Goal: Find specific page/section: Find specific page/section

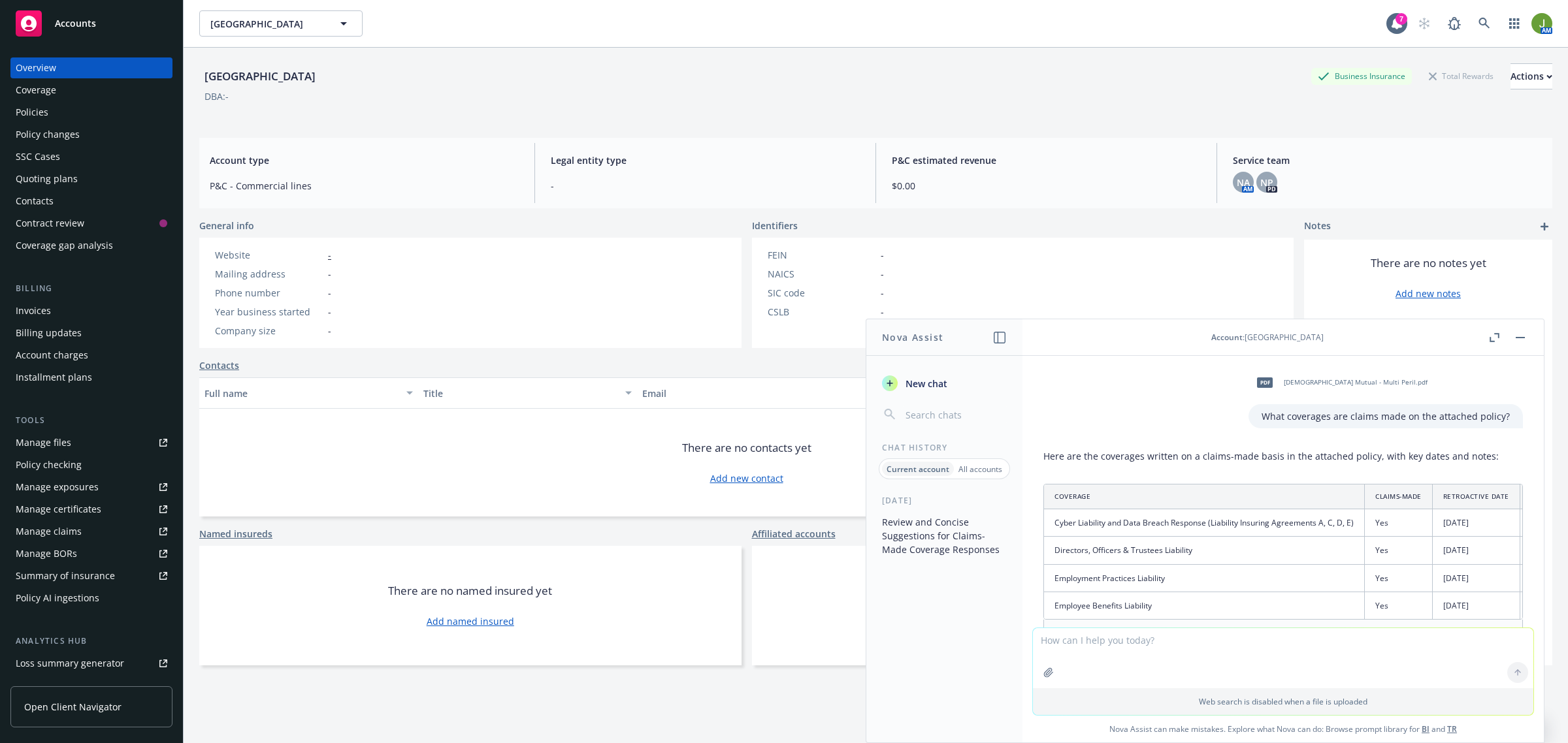
scroll to position [3945, 0]
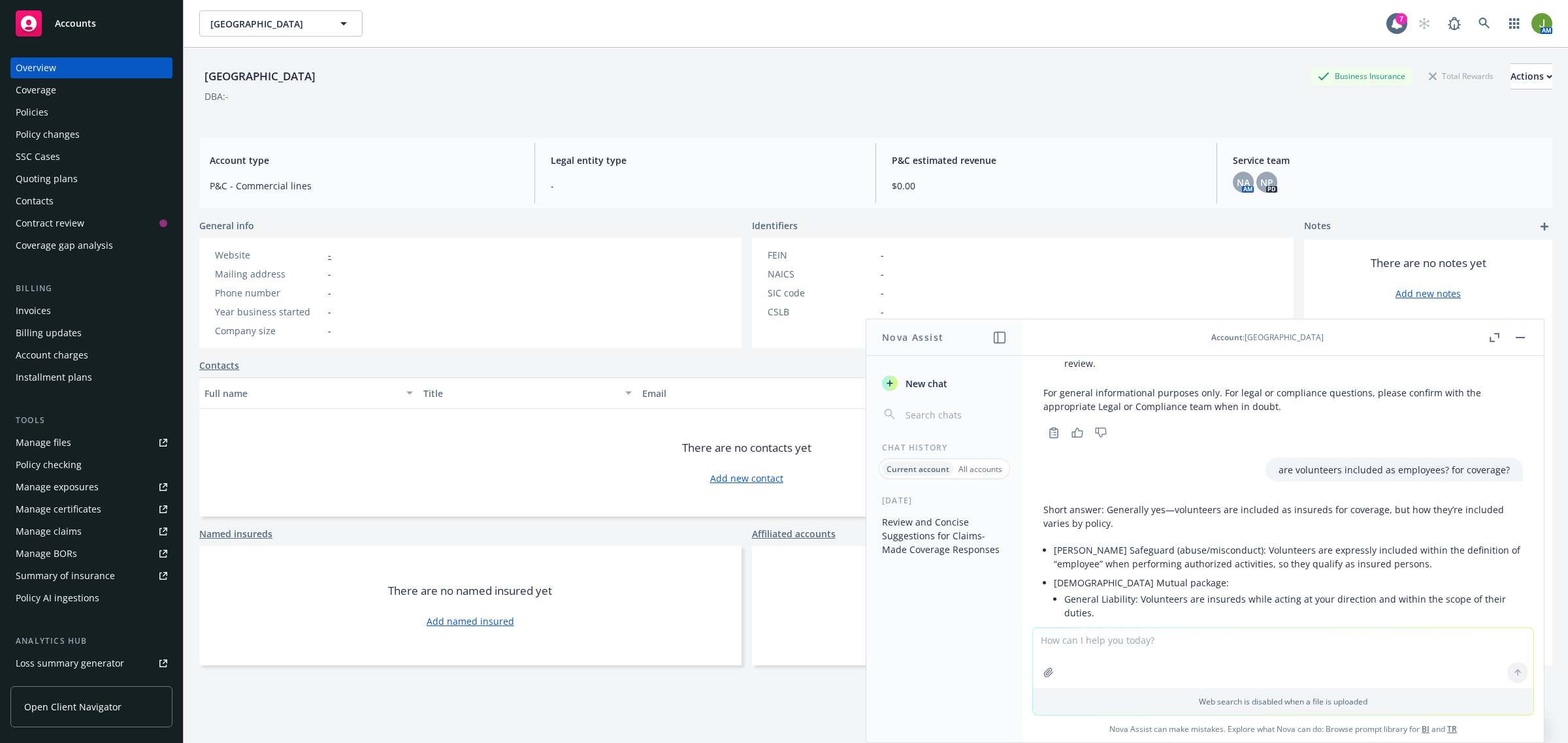
click at [74, 112] on div "Policies" at bounding box center [91, 112] width 152 height 21
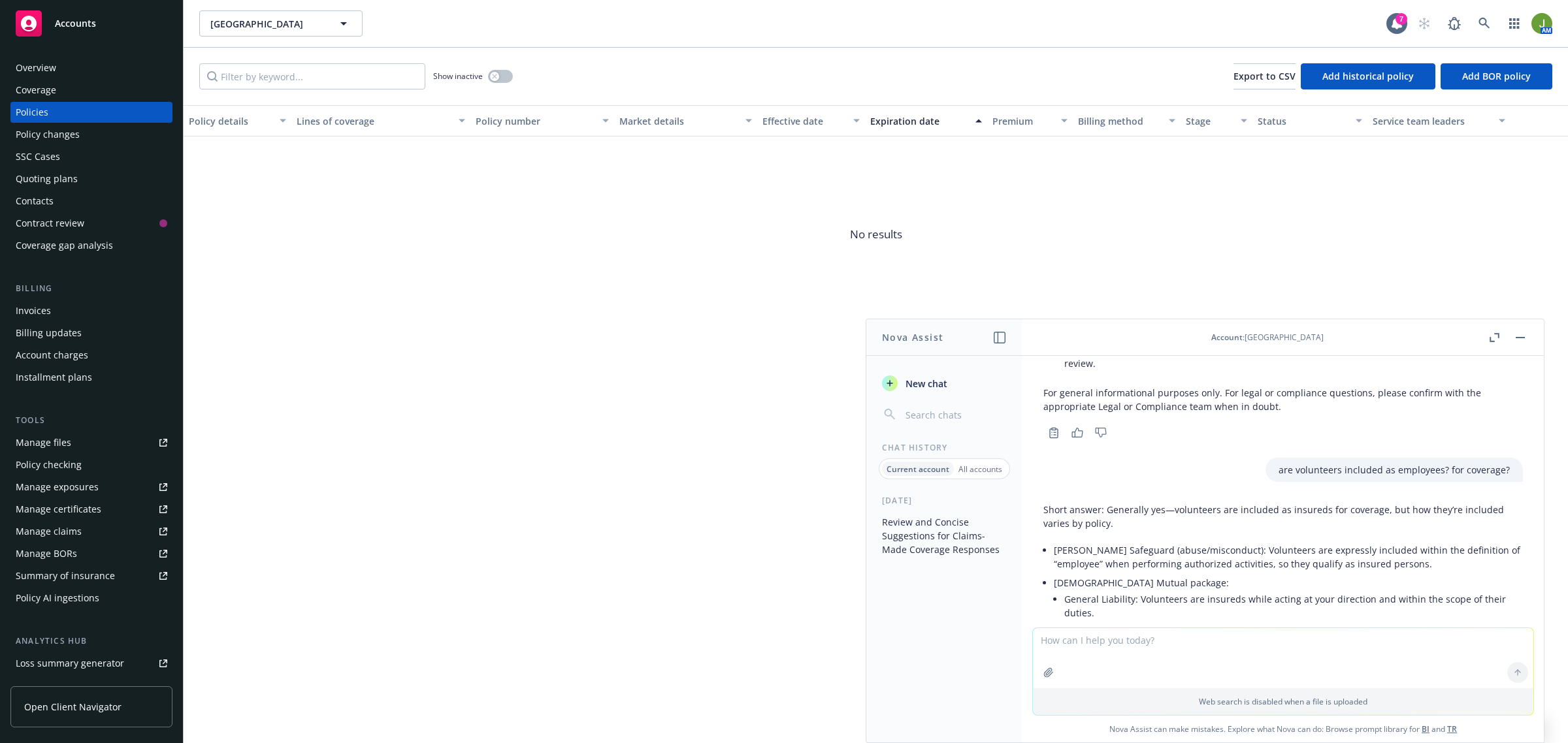
click at [1491, 337] on icon "button" at bounding box center [1494, 338] width 10 height 9
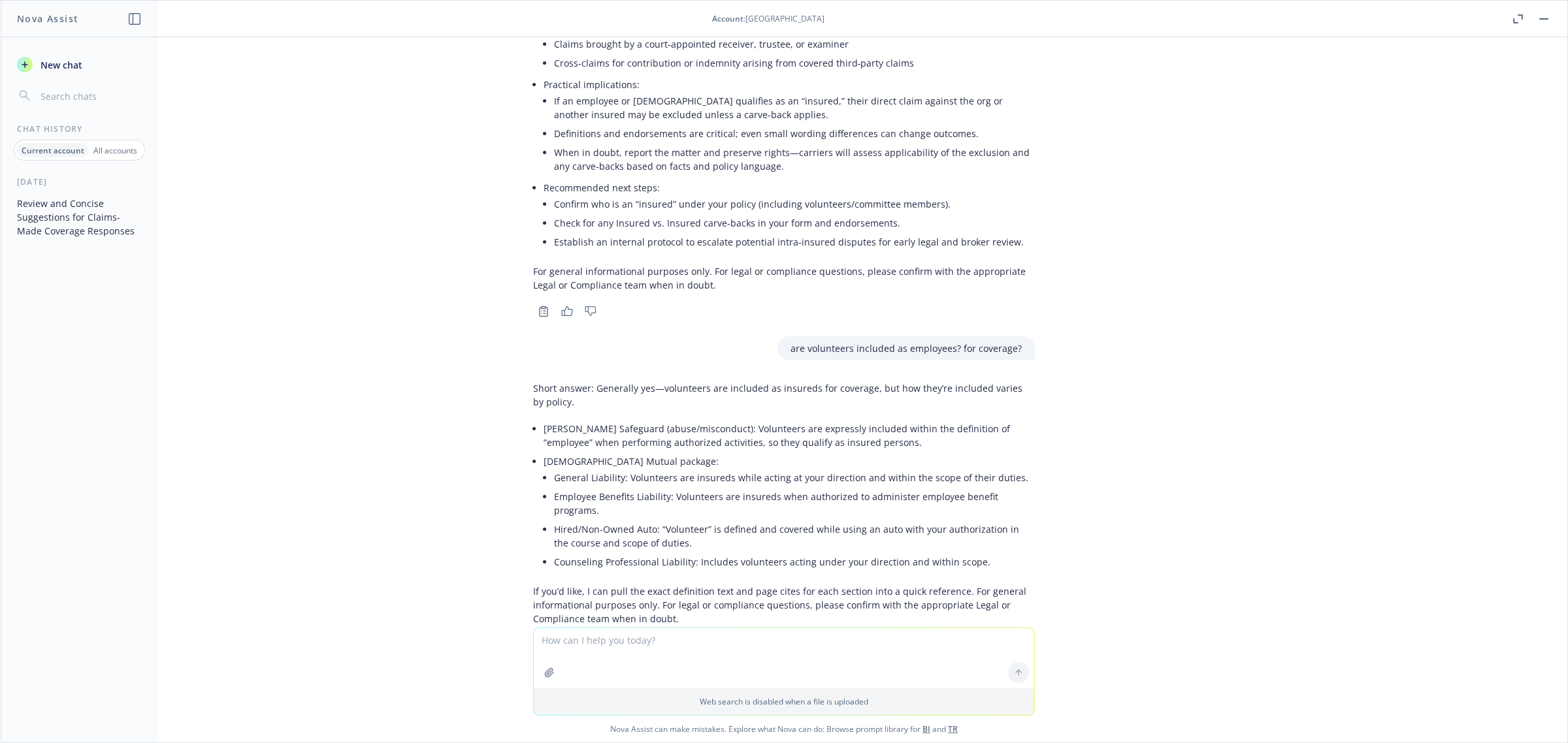
click at [1517, 15] on icon "button" at bounding box center [1519, 16] width 5 height 5
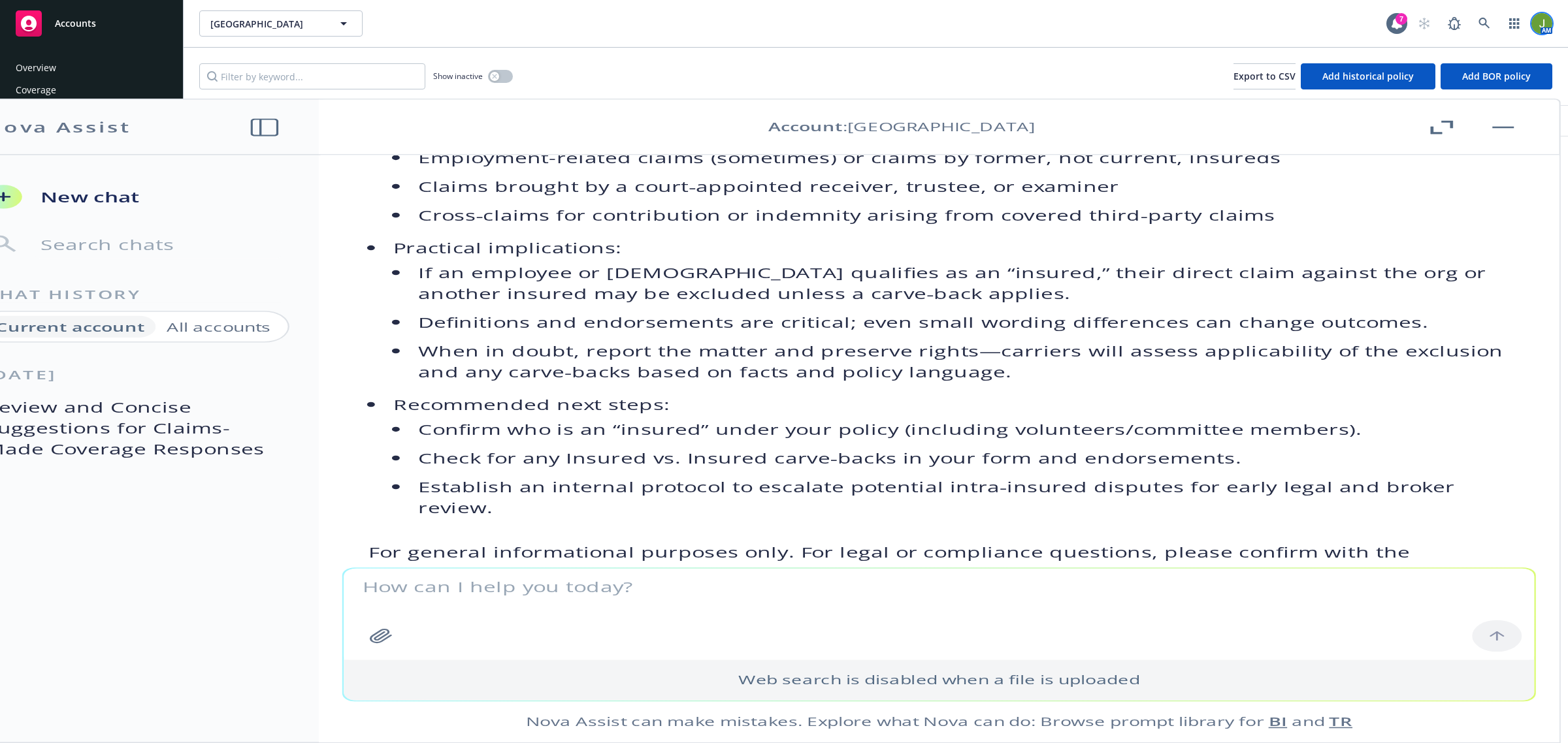
scroll to position [3945, 0]
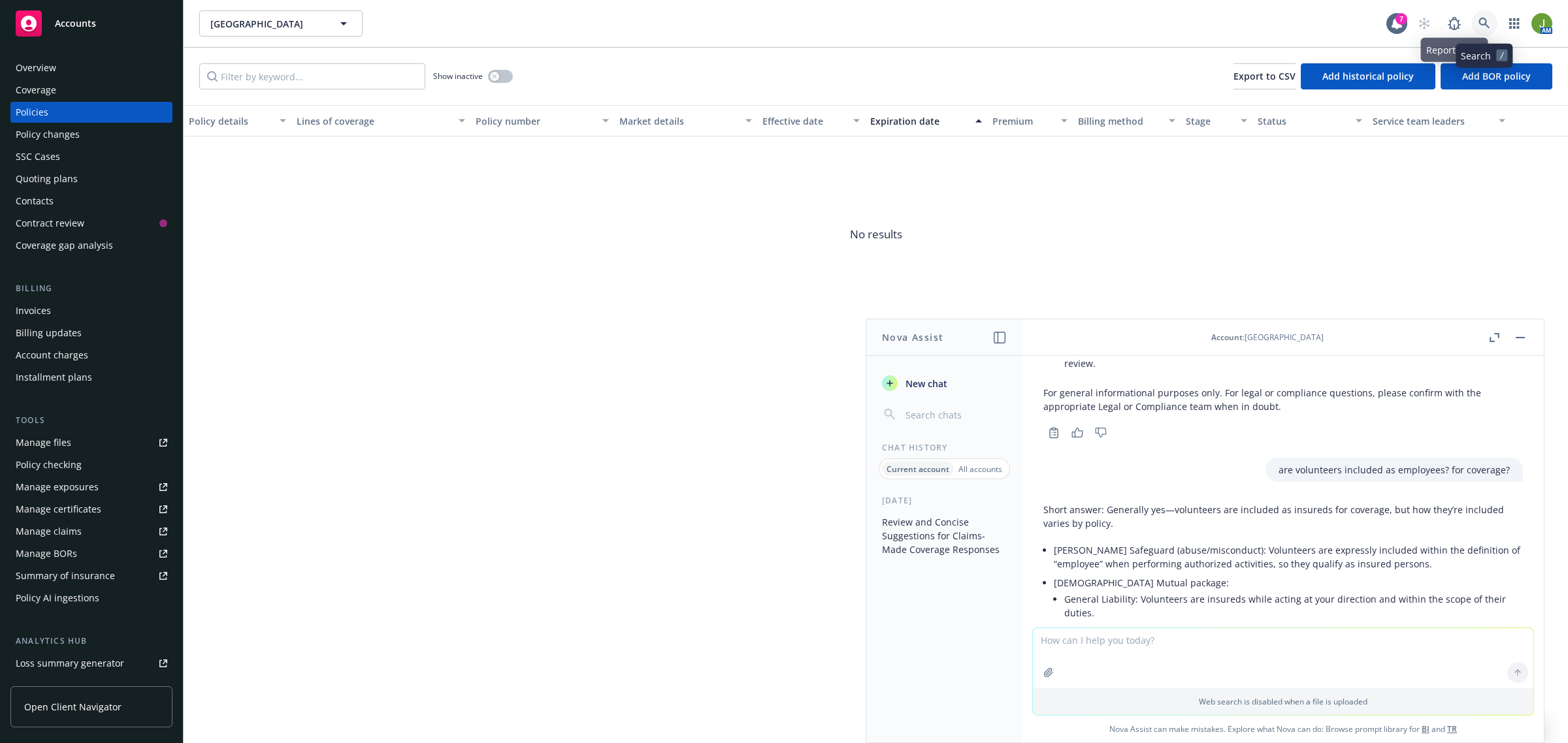
click at [1481, 26] on icon at bounding box center [1484, 23] width 12 height 12
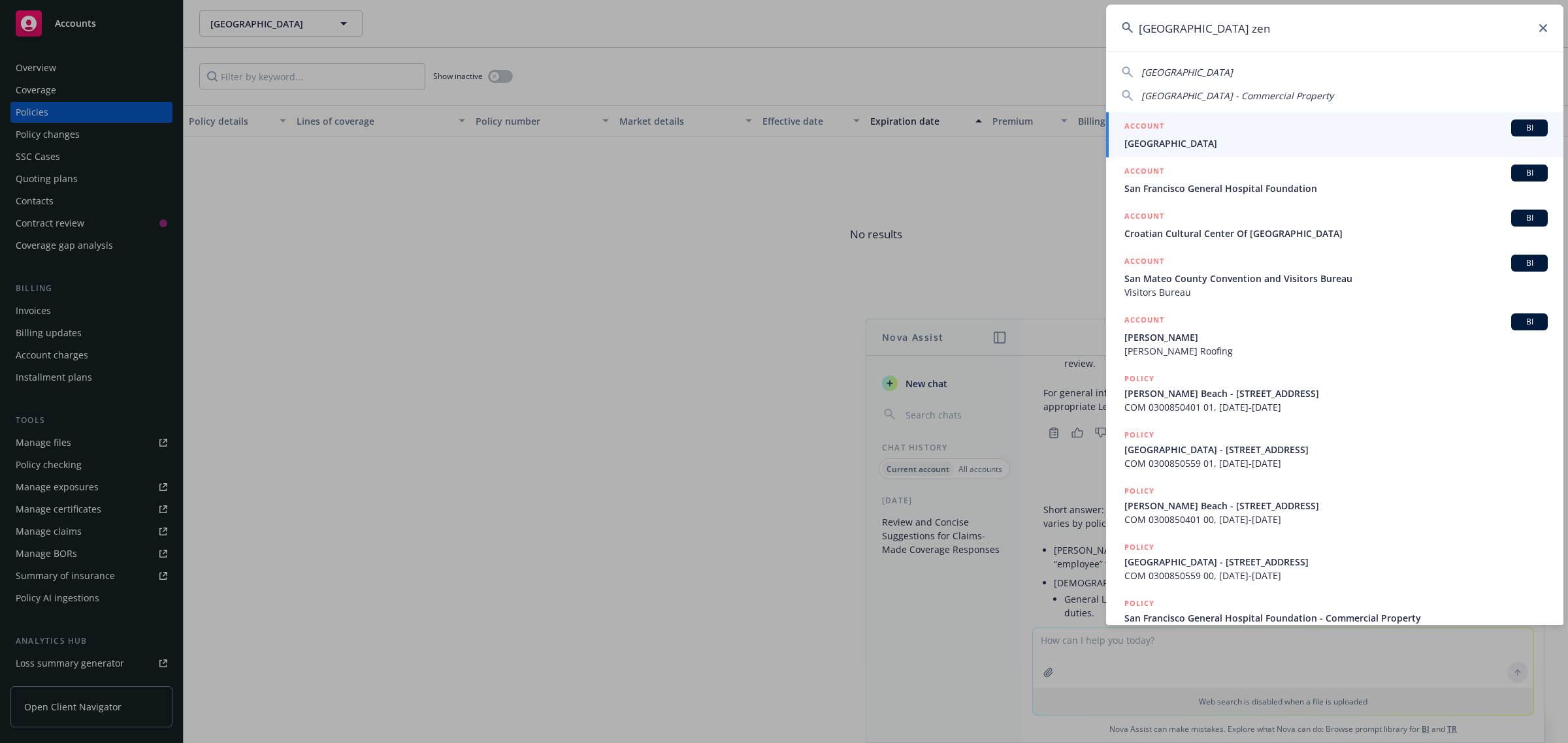
type input "[GEOGRAPHIC_DATA] zen"
click at [1212, 135] on div "ACCOUNT BI" at bounding box center [1335, 128] width 423 height 17
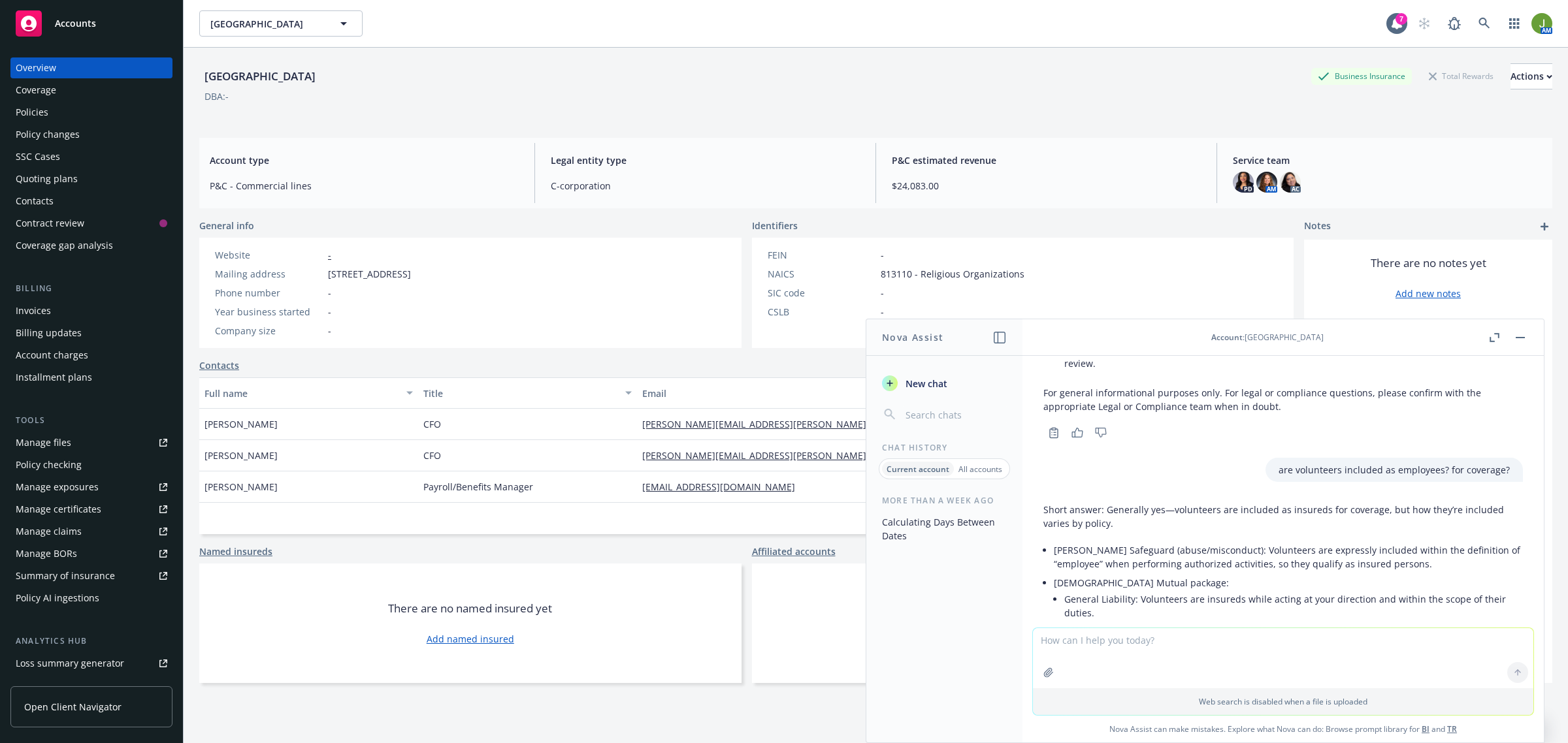
click at [1523, 335] on button "button" at bounding box center [1519, 337] width 15 height 15
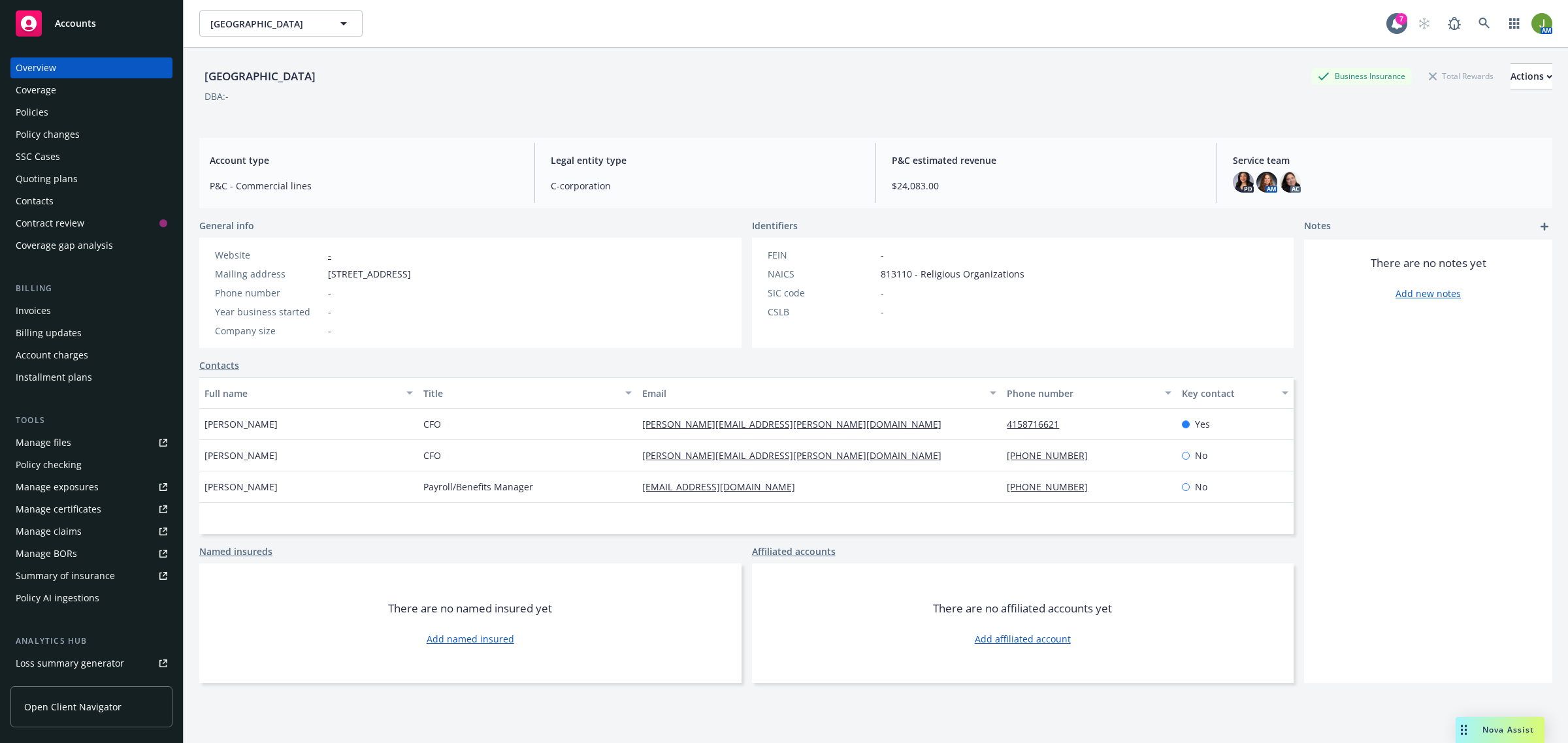
click at [33, 113] on div "Policies" at bounding box center [32, 112] width 33 height 21
